Goal: Transaction & Acquisition: Subscribe to service/newsletter

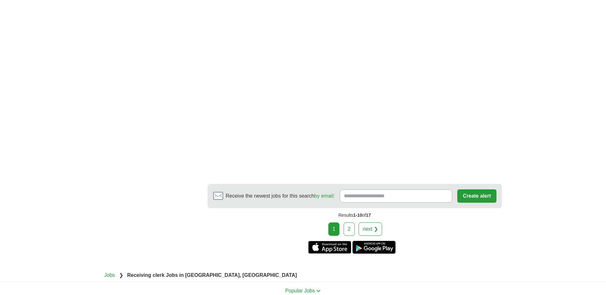
scroll to position [844, 0]
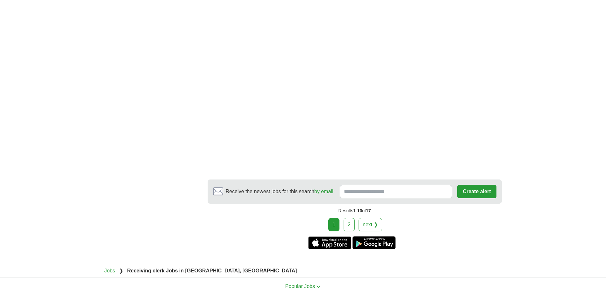
click at [373, 231] on link "next ❯" at bounding box center [371, 224] width 24 height 13
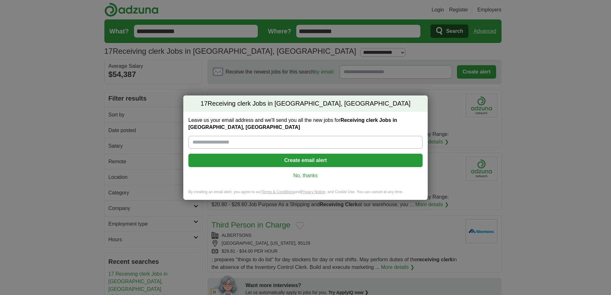
click at [291, 141] on input "Leave us your email address and we'll send you all the new jobs for Receiving c…" at bounding box center [305, 142] width 234 height 13
type input "**********"
click at [307, 161] on button "Create email alert" at bounding box center [305, 160] width 234 height 13
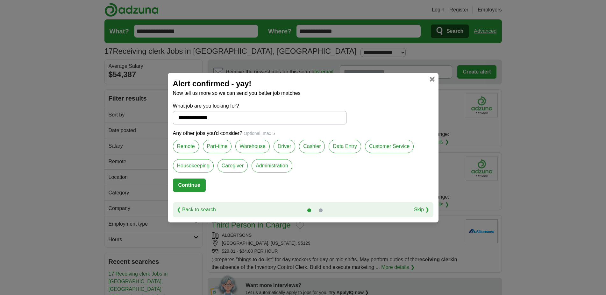
click at [252, 147] on label "Warehouse" at bounding box center [252, 146] width 34 height 13
click at [193, 184] on button "Continue" at bounding box center [189, 185] width 33 height 13
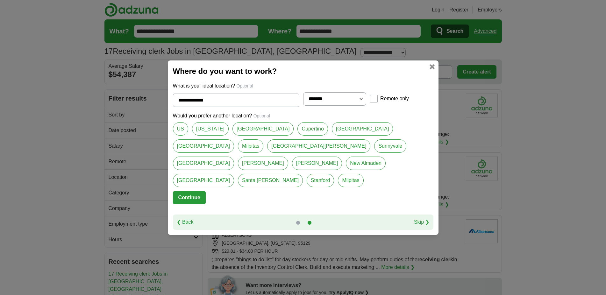
click at [249, 136] on link "[GEOGRAPHIC_DATA]" at bounding box center [262, 128] width 61 height 13
type input "**********"
click at [188, 191] on button "Continue" at bounding box center [189, 197] width 33 height 13
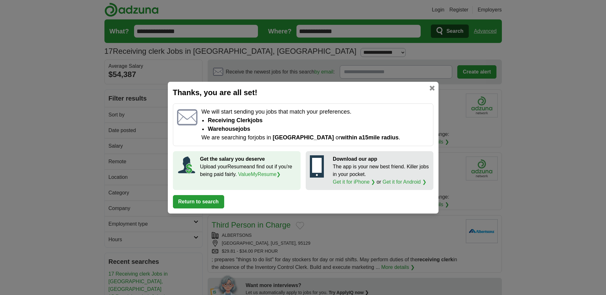
click at [200, 202] on button "Return to search" at bounding box center [198, 201] width 51 height 13
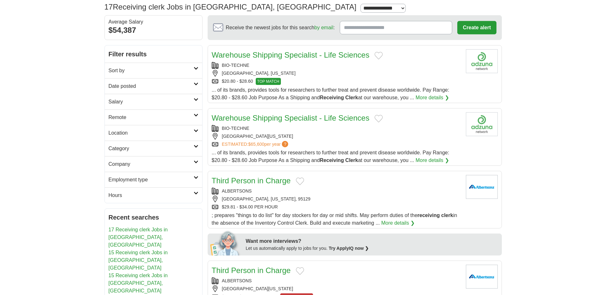
scroll to position [65, 0]
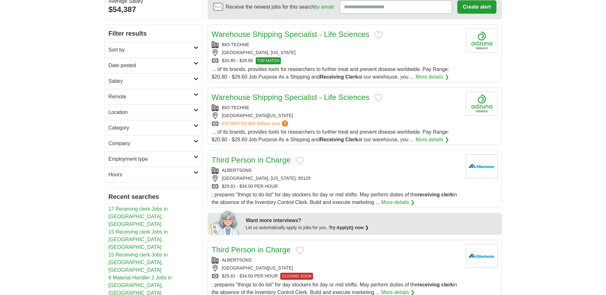
click at [167, 275] on link "6 Material Handler 2 Jobs in [GEOGRAPHIC_DATA], [GEOGRAPHIC_DATA]" at bounding box center [140, 285] width 63 height 21
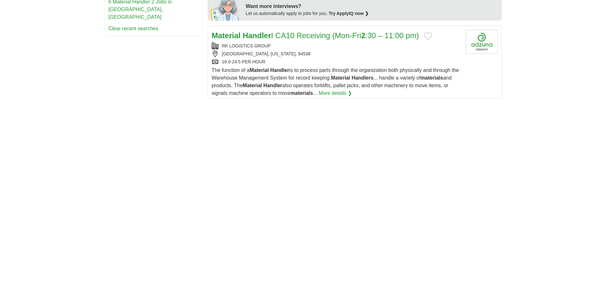
scroll to position [357, 0]
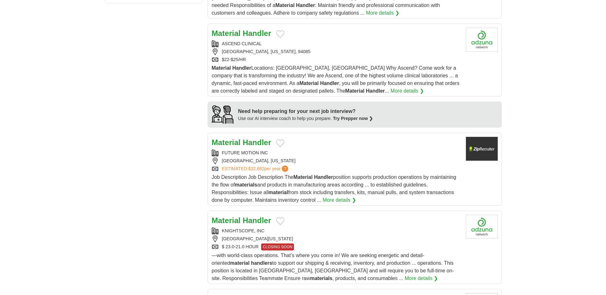
scroll to position [520, 0]
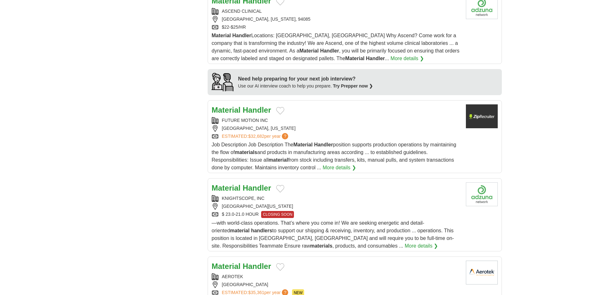
click at [254, 188] on strong "Handler" at bounding box center [257, 188] width 28 height 9
